Goal: Task Accomplishment & Management: Complete application form

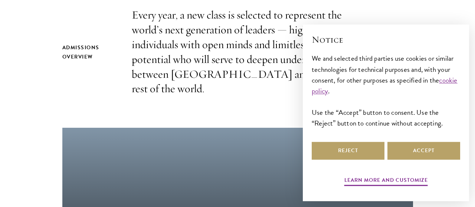
scroll to position [258, 0]
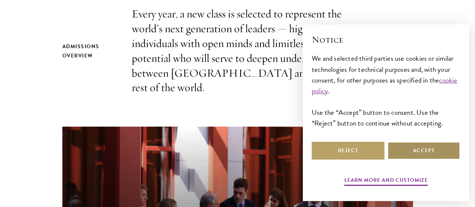
click at [441, 154] on button "Accept" at bounding box center [423, 151] width 73 height 18
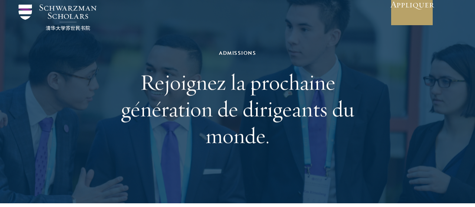
scroll to position [0, 0]
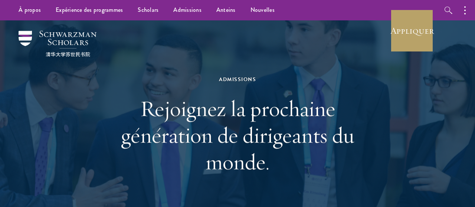
click at [344, 97] on h1 "Rejoignez la prochaine génération de dirigeants du monde." at bounding box center [237, 135] width 256 height 80
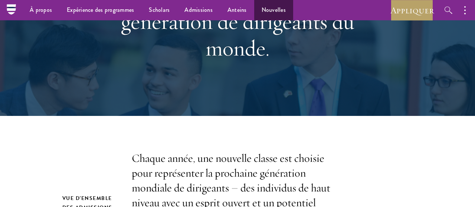
scroll to position [113, 0]
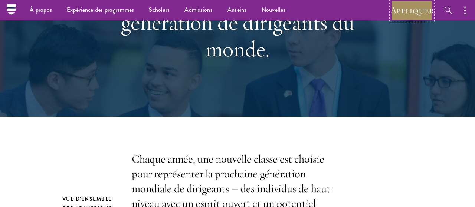
click at [400, 14] on link "Appliquer" at bounding box center [412, 10] width 42 height 20
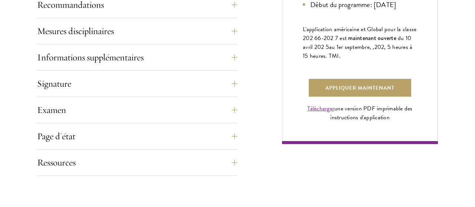
scroll to position [564, 0]
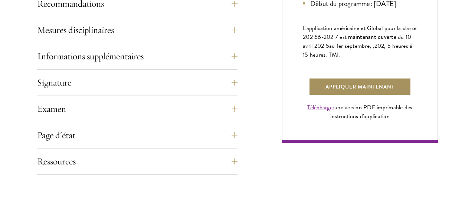
click at [337, 96] on link "Appliquer maintenant" at bounding box center [360, 87] width 102 height 18
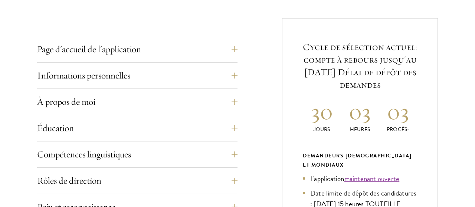
scroll to position [283, 0]
click at [179, 57] on button "Page d'accueil de l'application" at bounding box center [143, 49] width 200 height 18
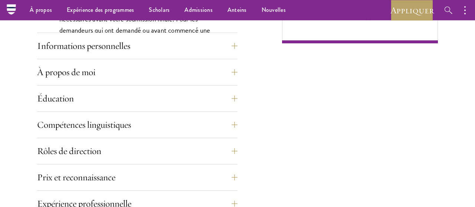
scroll to position [662, 0]
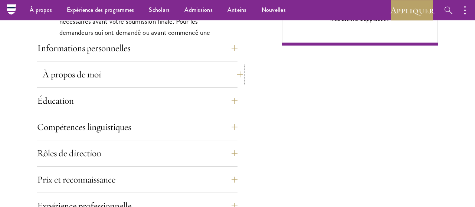
click at [149, 69] on button "À propos de moi" at bounding box center [143, 75] width 200 height 18
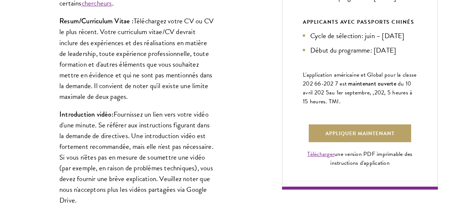
scroll to position [518, 0]
click at [317, 159] on link "Télécharger" at bounding box center [320, 154] width 27 height 9
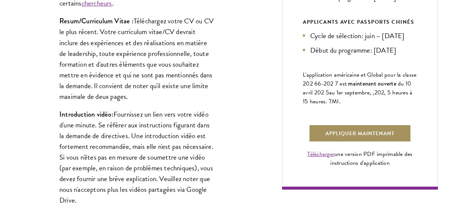
click at [359, 142] on link "Appliquer maintenant" at bounding box center [360, 134] width 102 height 18
